Goal: Transaction & Acquisition: Purchase product/service

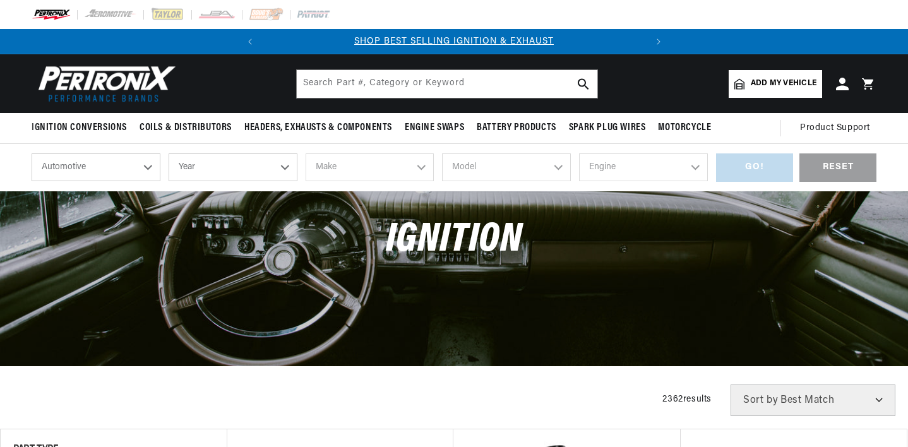
click at [122, 171] on select "Automotive Agricultural Industrial Marine Motorcycle" at bounding box center [96, 167] width 129 height 28
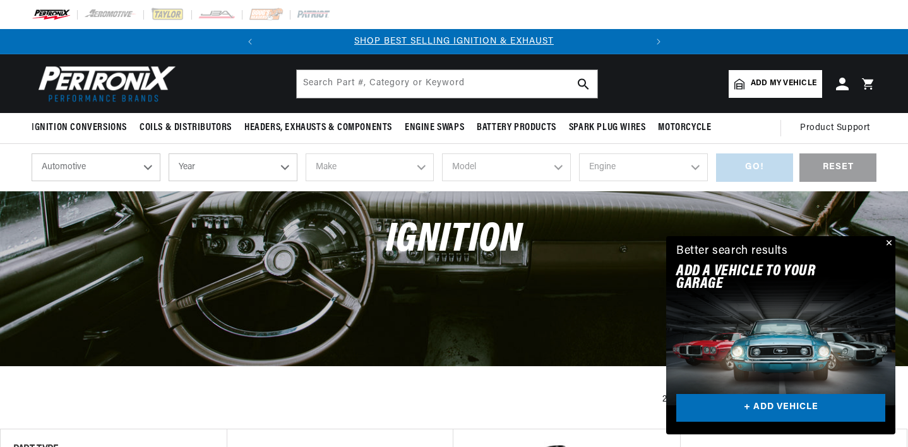
click at [122, 170] on select "Automotive Agricultural Industrial Marine Motorcycle" at bounding box center [96, 167] width 129 height 28
click at [893, 242] on button "Close" at bounding box center [887, 243] width 15 height 15
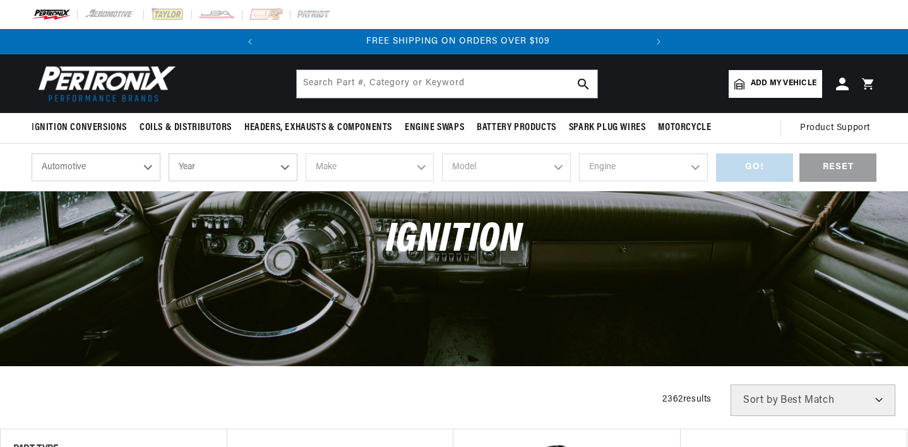
drag, startPoint x: 127, startPoint y: 165, endPoint x: 133, endPoint y: 161, distance: 7.7
click at [127, 165] on select "Automotive Agricultural Industrial Marine Motorcycle" at bounding box center [96, 167] width 129 height 28
click at [205, 150] on div "shop by vehicle What are you working on? Automotive Agricultural Industrial Mar…" at bounding box center [454, 167] width 844 height 47
click at [212, 178] on select "Year [DATE] 2025 2024 2023 2022 2021 2020 2019 2018 2017 2016 2015 2014 2013 20…" at bounding box center [233, 167] width 129 height 28
click at [245, 172] on select "Year [DATE] 2025 2024 2023 2022 2021 2020 2019 2018 2017 2016 2015 2014 2013 20…" at bounding box center [233, 167] width 129 height 28
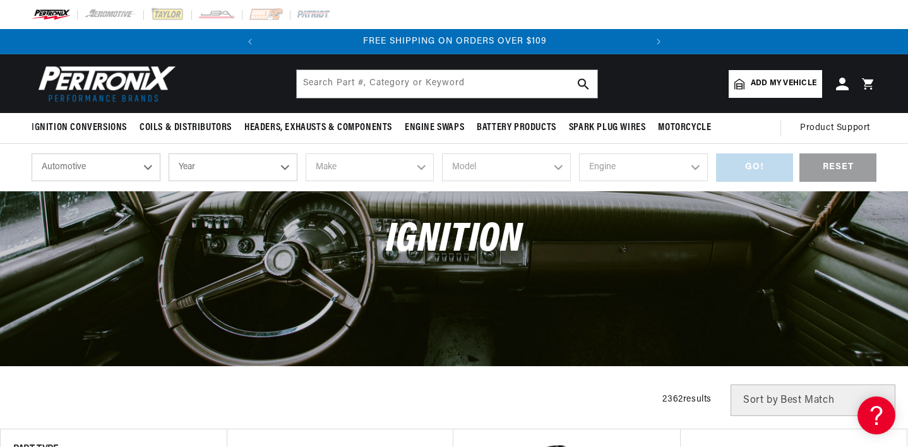
select select "1971"
click at [169, 153] on select "Year [DATE] 2025 2024 2023 2022 2021 2020 2019 2018 2017 2016 2015 2014 2013 20…" at bounding box center [233, 167] width 129 height 28
click at [252, 165] on select "Year [DATE] 2025 2024 2023 2022 2021 2020 2019 2018 2017 2016 2015 2014 2013 20…" at bounding box center [233, 167] width 129 height 28
select select "1971"
click at [774, 81] on span "Add my vehicle" at bounding box center [783, 84] width 66 height 12
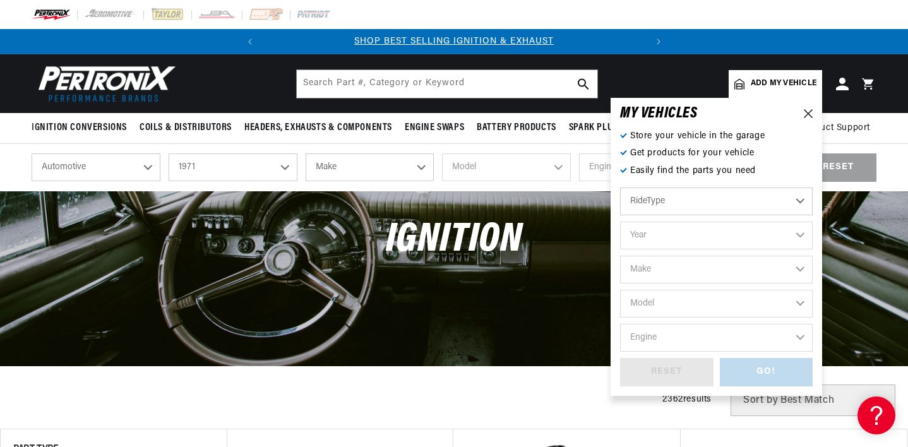
click at [676, 195] on select "RideType ...loading..." at bounding box center [716, 201] width 192 height 28
click at [666, 227] on select "Year [DATE] 2025 2024 2023 2022 2021 2020 2019 2018 2017 2016 2015 2014 2013 20…" at bounding box center [716, 236] width 192 height 28
select select "1971"
click at [620, 222] on select "Year [DATE] 2025 2024 2023 2022 2021 2020 2019 2018 2017 2016 2015 2014 2013 20…" at bounding box center [716, 236] width 192 height 28
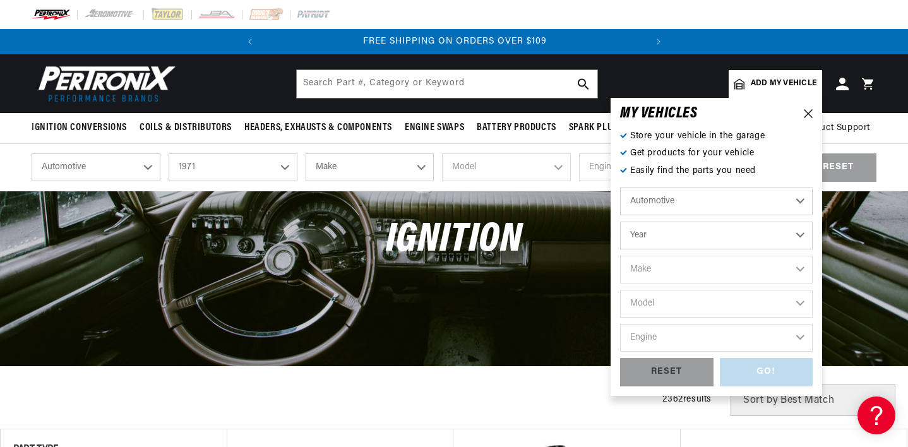
select select "1971"
click at [665, 264] on select "Make Alfa Romeo American Motors Aston [PERSON_NAME] Audi [GEOGRAPHIC_DATA] Avan…" at bounding box center [716, 270] width 192 height 28
select select "Nissan"
click at [620, 256] on select "Make Alfa Romeo American Motors Aston [PERSON_NAME] Audi [GEOGRAPHIC_DATA] Avan…" at bounding box center [716, 270] width 192 height 28
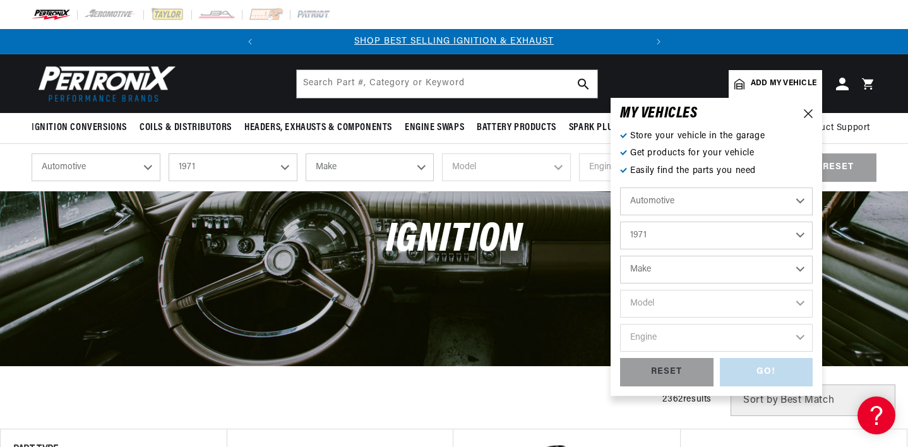
select select "Nissan"
click at [666, 296] on select "Model 240Z" at bounding box center [716, 304] width 192 height 28
click at [661, 235] on select "2026 2025 2024 2023 2022 2021 2020 2019 2018 2017 2016 2015 2014 2013 2012 2011…" at bounding box center [716, 236] width 192 height 28
click at [616, 219] on div "MY VEHICLE S Store your vehicle in the garage Get products for your vehicle Eas…" at bounding box center [715, 247] width 211 height 298
click at [644, 266] on select "Alfa Romeo American Motors Aston [PERSON_NAME] Audi [GEOGRAPHIC_DATA] Avanti BM…" at bounding box center [716, 270] width 192 height 28
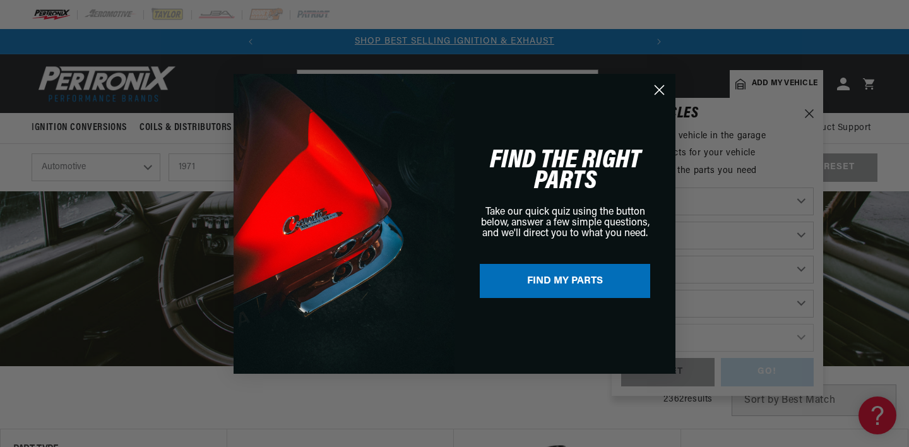
scroll to position [0, 379]
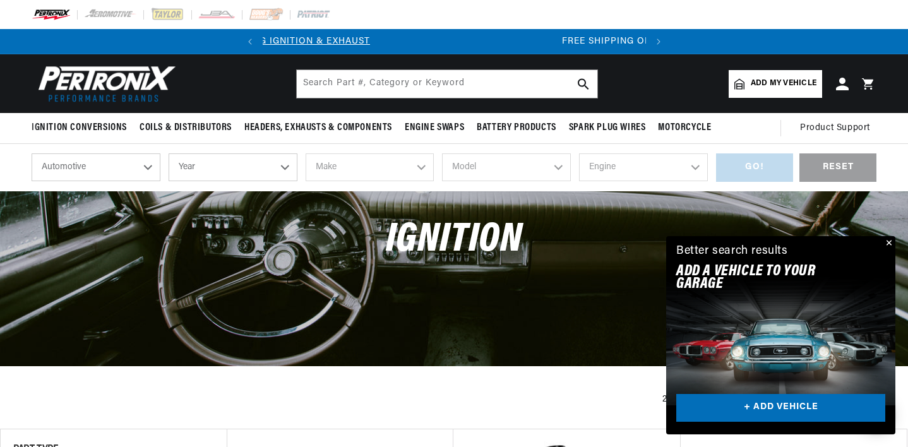
scroll to position [0, 382]
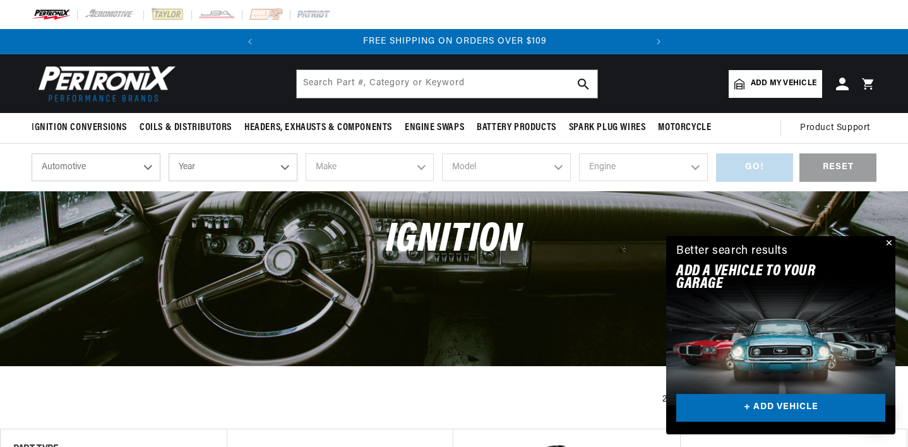
click at [781, 81] on span "Add my vehicle" at bounding box center [783, 84] width 66 height 12
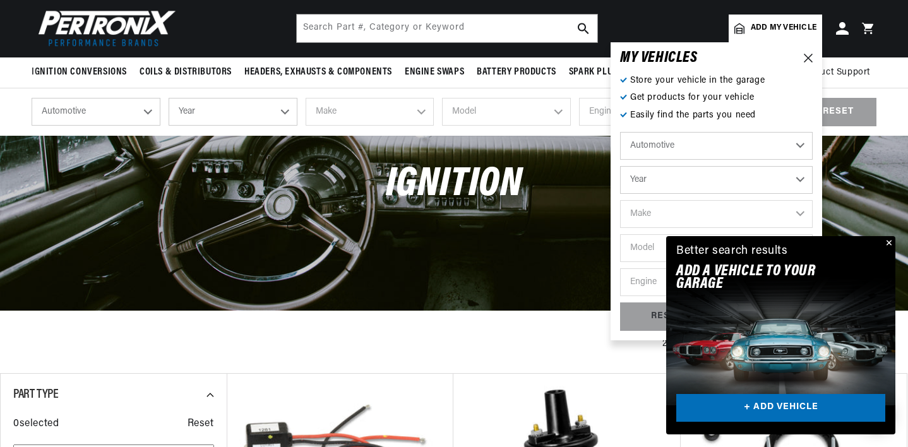
scroll to position [63, 0]
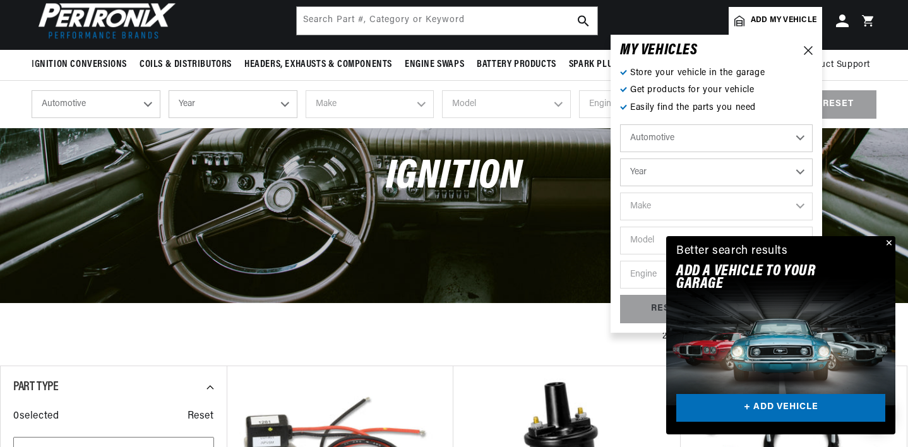
click at [889, 242] on button "Close" at bounding box center [887, 243] width 15 height 15
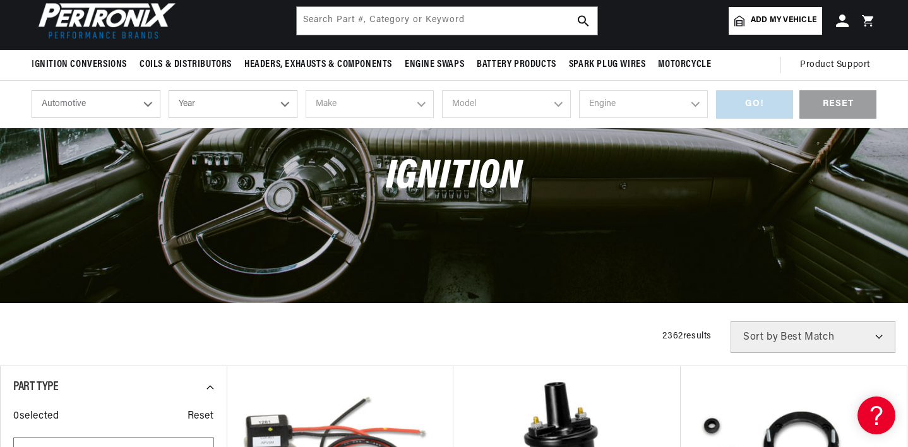
click at [774, 16] on span "Add my vehicle" at bounding box center [783, 21] width 66 height 12
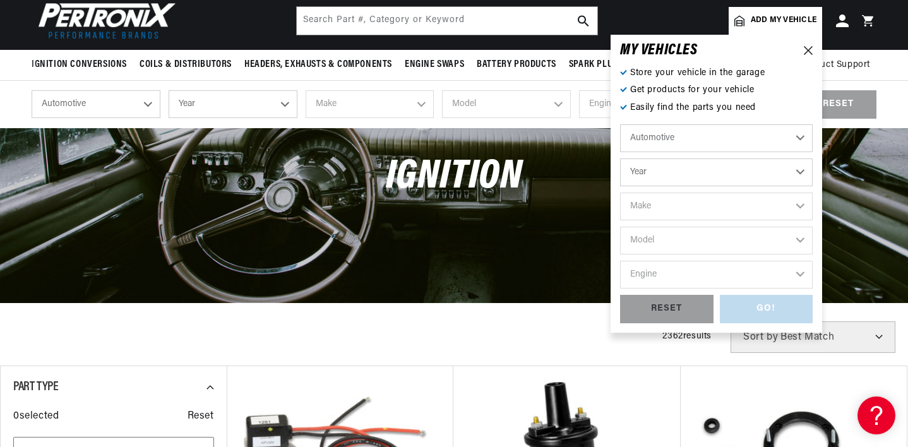
scroll to position [0, 0]
click at [689, 171] on select "Year [DATE] 2025 2024 2023 2022 2021 2020 2019 2018 2017 2016 2015 2014 2013 20…" at bounding box center [716, 172] width 192 height 28
select select "1971"
click at [620, 158] on select "Year [DATE] 2025 2024 2023 2022 2021 2020 2019 2018 2017 2016 2015 2014 2013 20…" at bounding box center [716, 172] width 192 height 28
select select "1971"
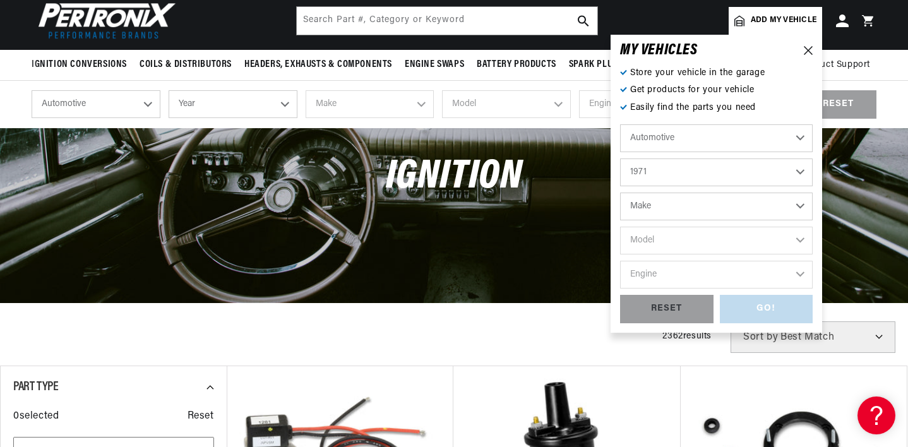
scroll to position [0, 382]
click at [681, 195] on select "Make Alfa Romeo American Motors Aston [PERSON_NAME] Audi [GEOGRAPHIC_DATA] Avan…" at bounding box center [716, 206] width 192 height 28
select select "Nissan"
click at [620, 192] on select "Make Alfa Romeo American Motors Aston [PERSON_NAME] Audi [GEOGRAPHIC_DATA] Avan…" at bounding box center [716, 206] width 192 height 28
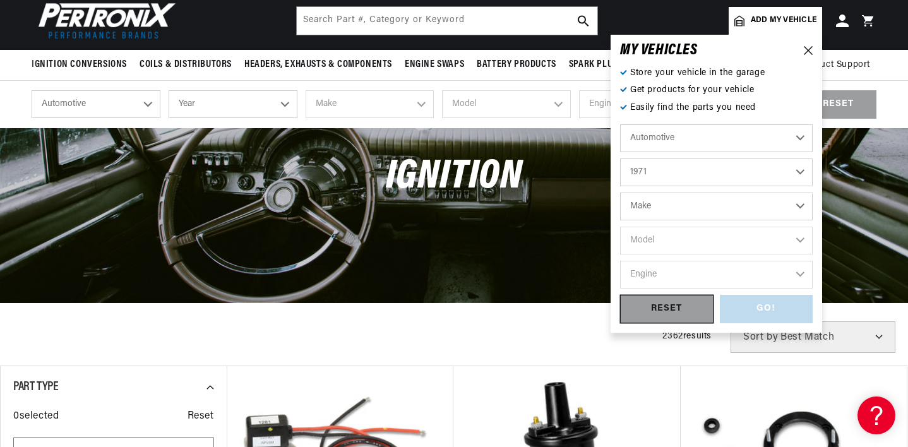
select select "Nissan"
click at [670, 246] on select "Model 240Z" at bounding box center [716, 241] width 192 height 28
select select "240Z"
click at [620, 227] on select "Model 240Z" at bounding box center [716, 241] width 192 height 28
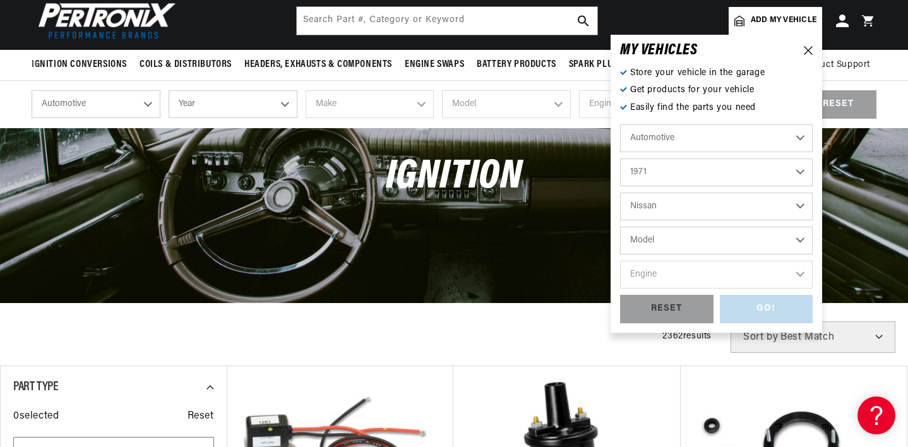
select select "240Z"
click at [674, 268] on select "Engine 2.4L" at bounding box center [716, 275] width 192 height 28
select select "2.4L"
click at [620, 261] on select "Engine 2.4L" at bounding box center [716, 275] width 192 height 28
select select "2.4L"
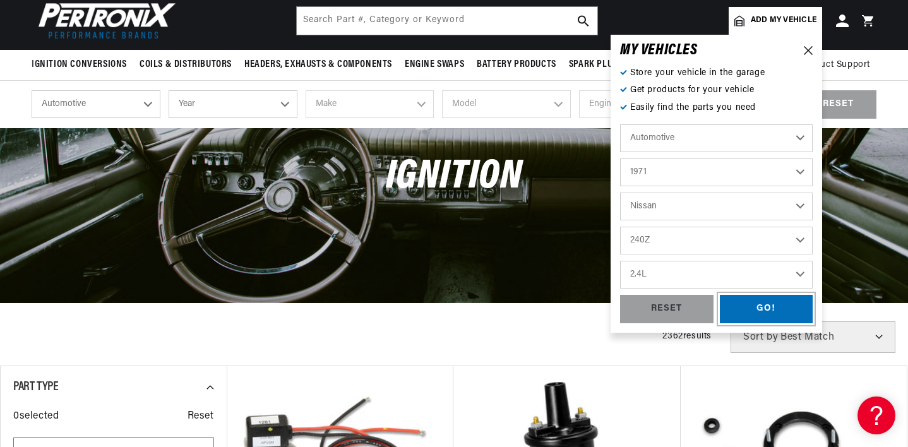
click at [750, 302] on div "GO!" at bounding box center [765, 309] width 93 height 28
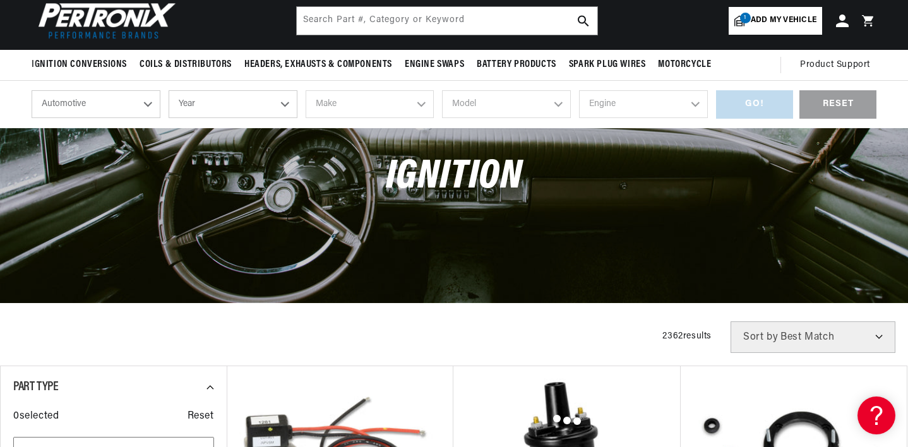
select select "1971"
select select "Nissan"
select select "240Z"
select select "2.4L"
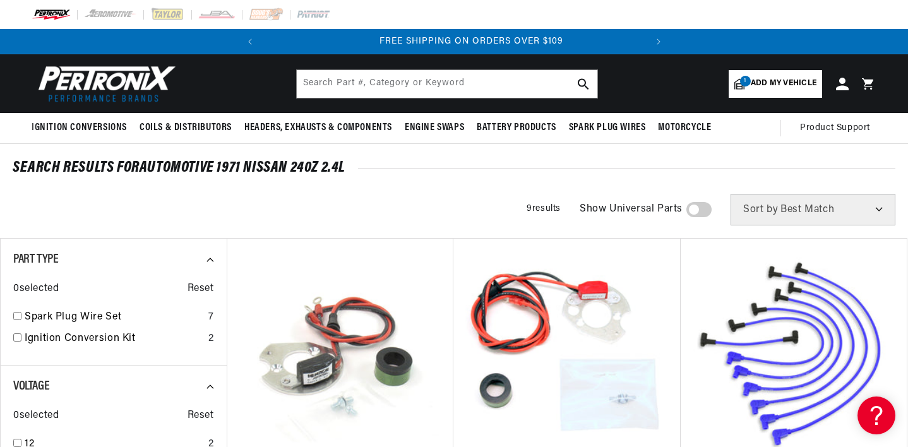
scroll to position [0, 382]
